Goal: Task Accomplishment & Management: Use online tool/utility

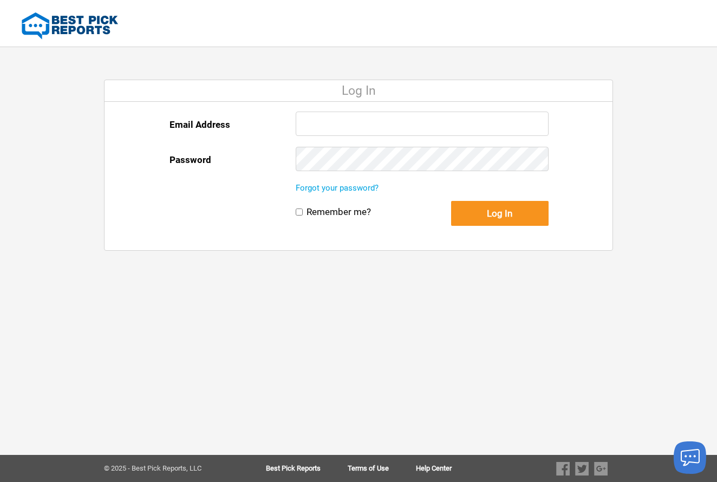
click at [358, 128] on input "Email Address" at bounding box center [422, 124] width 253 height 24
type input "[EMAIL_ADDRESS][DOMAIN_NAME]"
click at [508, 219] on button "Log In" at bounding box center [499, 213] width 97 height 25
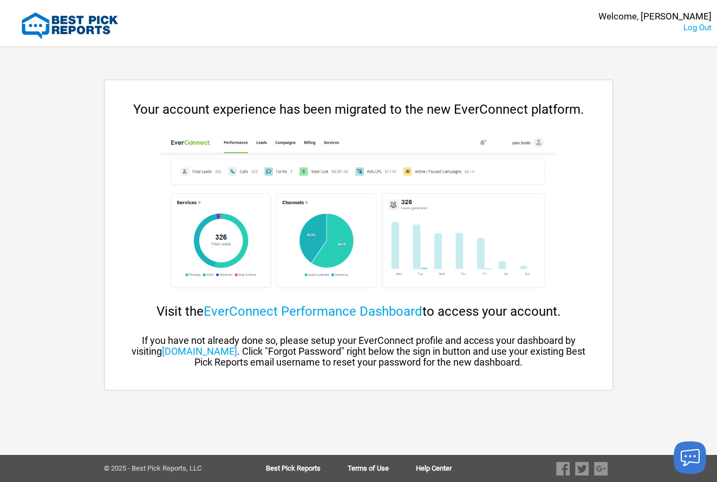
click at [363, 310] on link "EverConnect Performance Dashboard" at bounding box center [313, 311] width 219 height 15
click at [321, 312] on link "EverConnect Performance Dashboard" at bounding box center [313, 311] width 219 height 15
click at [237, 352] on link "[DOMAIN_NAME]" at bounding box center [199, 350] width 75 height 11
